Goal: Task Accomplishment & Management: Manage account settings

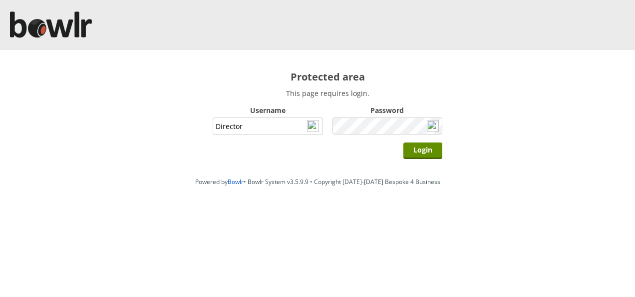
type input "Director"
click at [404, 142] on input "Login" at bounding box center [423, 150] width 39 height 16
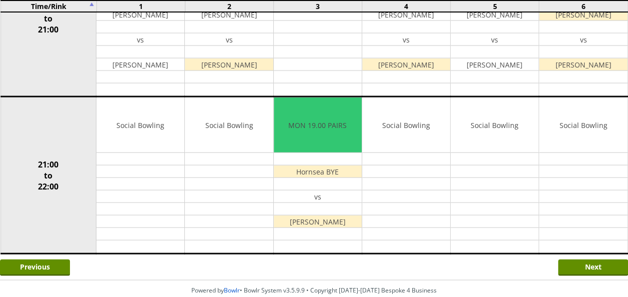
scroll to position [999, 0]
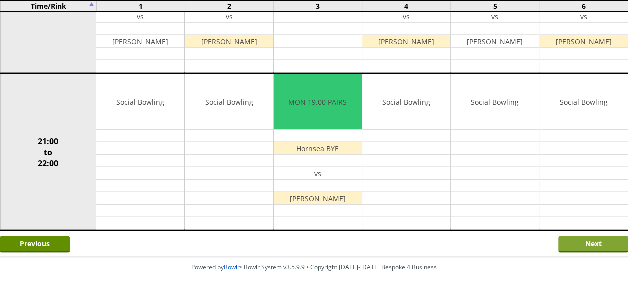
click at [573, 236] on input "Next" at bounding box center [593, 244] width 70 height 16
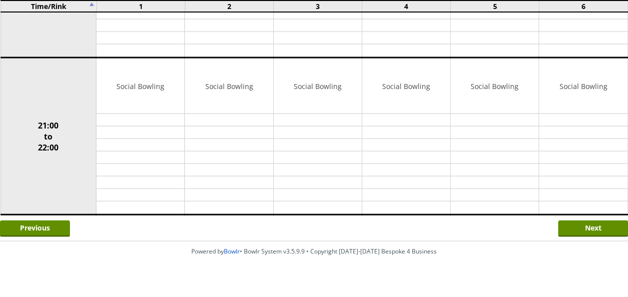
scroll to position [1018, 0]
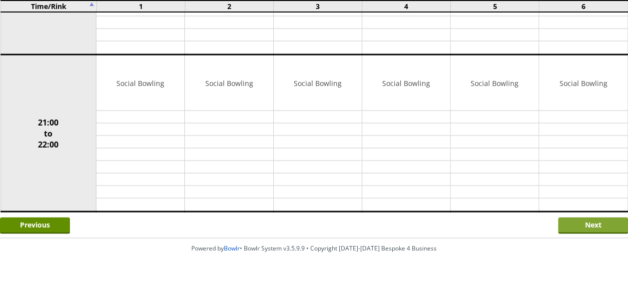
click at [577, 217] on input "Next" at bounding box center [593, 225] width 70 height 16
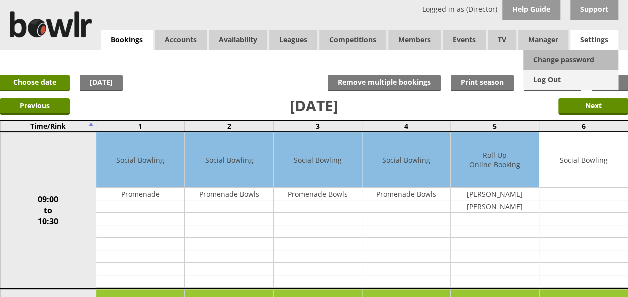
click at [551, 79] on link "Log Out" at bounding box center [570, 80] width 95 height 20
